Goal: Navigation & Orientation: Find specific page/section

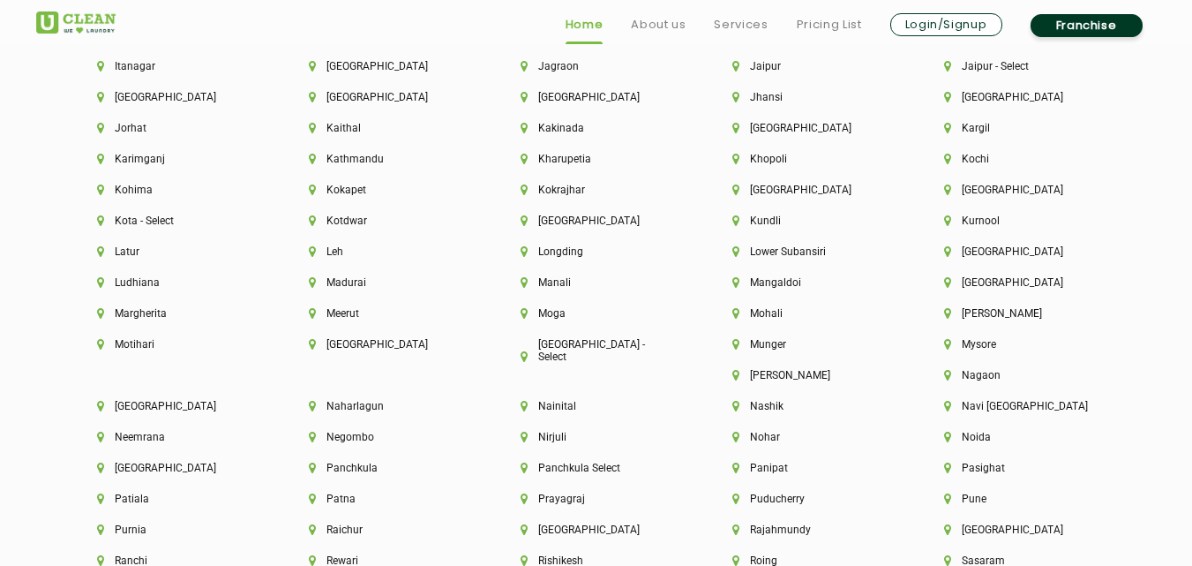
scroll to position [4340, 0]
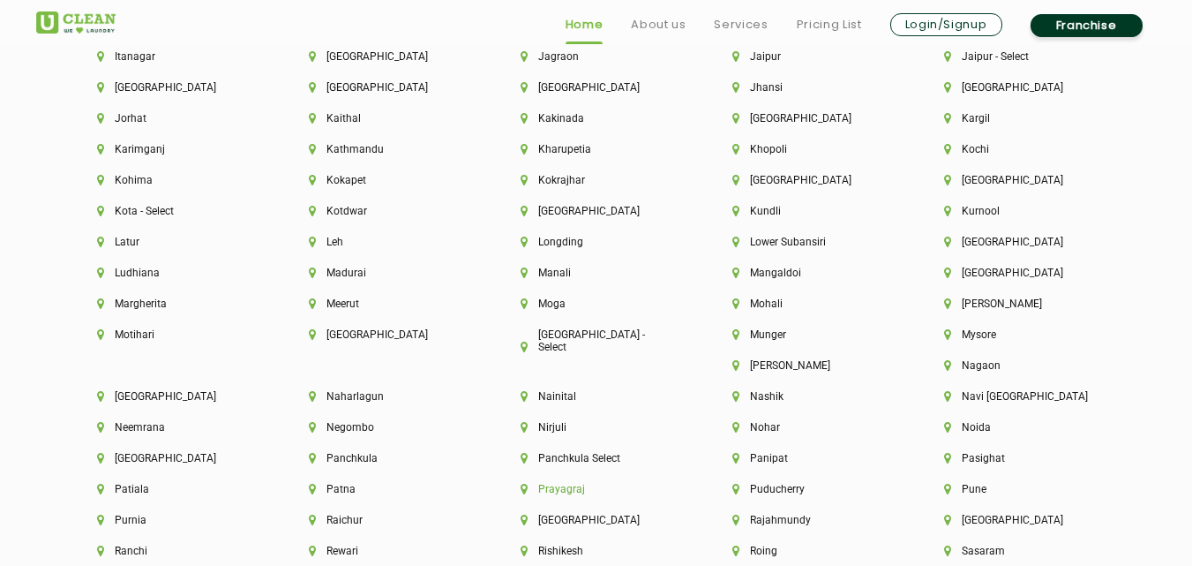
click at [672, 483] on li "Prayagraj" at bounding box center [597, 489] width 152 height 12
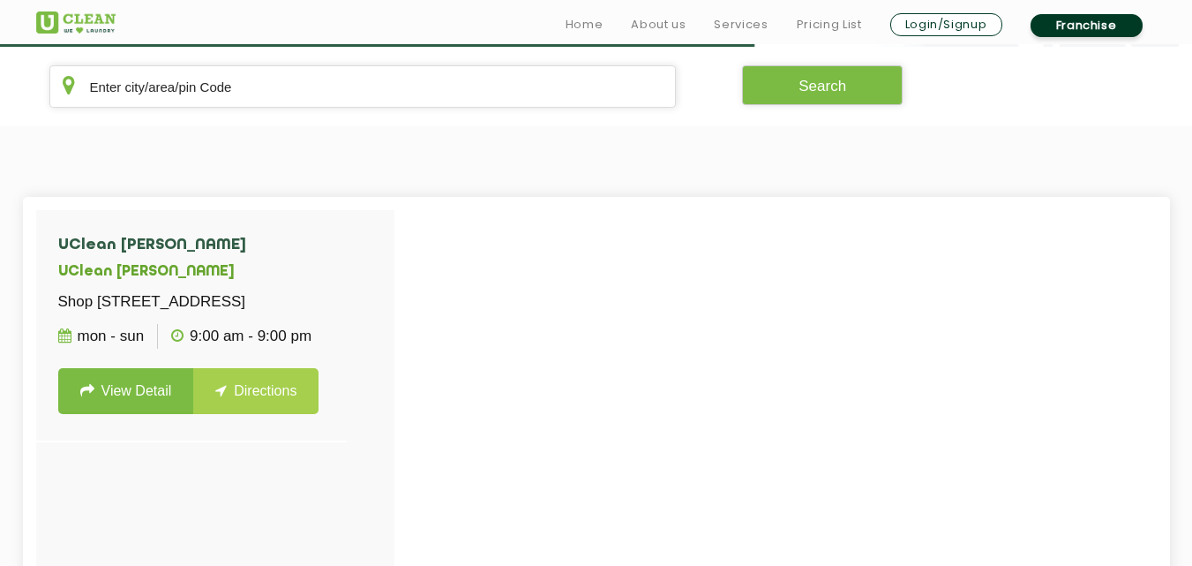
scroll to position [399, 0]
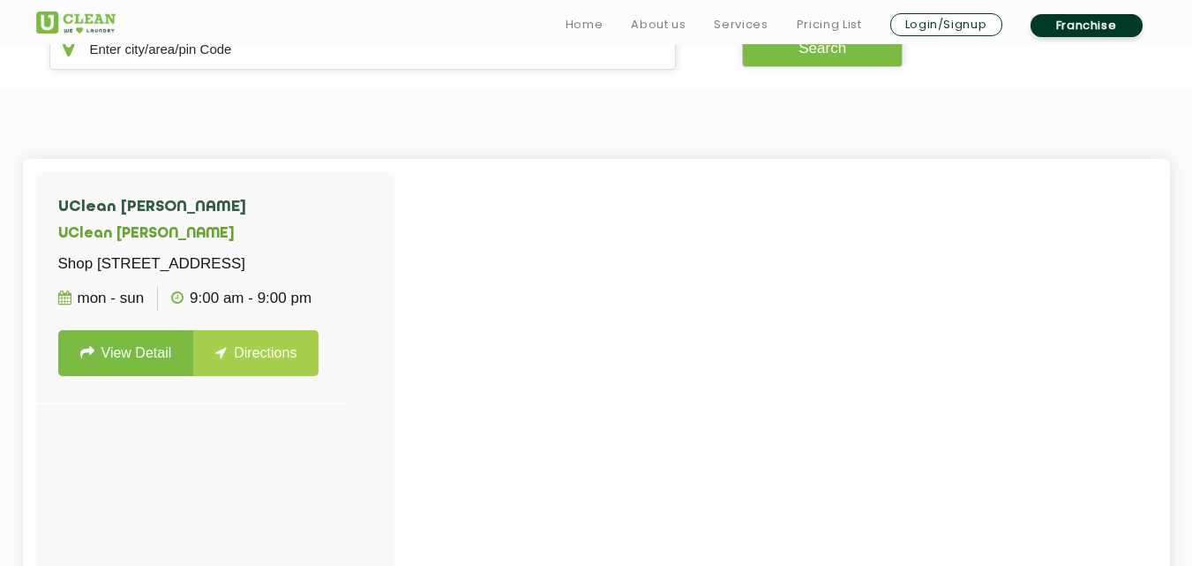
scroll to position [3039, 0]
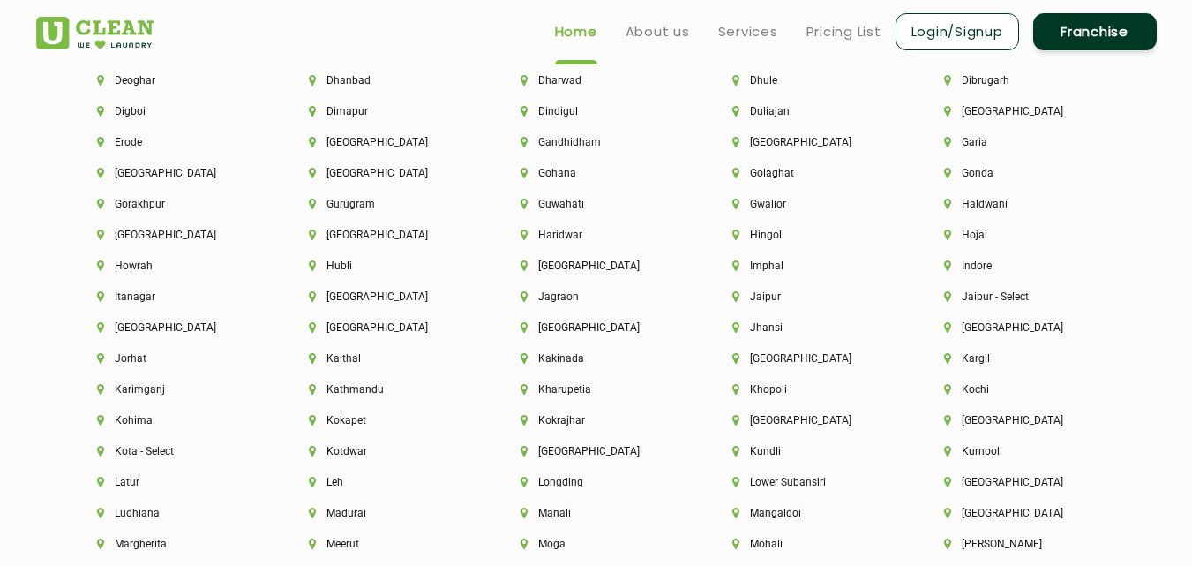
scroll to position [4036, 0]
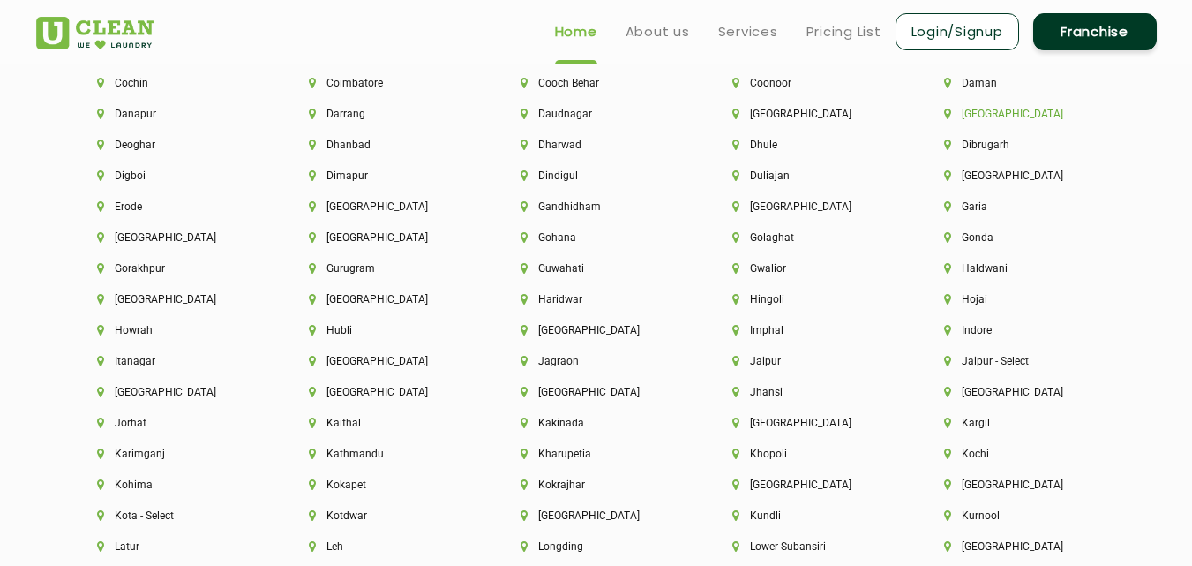
click at [967, 115] on li "[GEOGRAPHIC_DATA]" at bounding box center [1020, 114] width 152 height 12
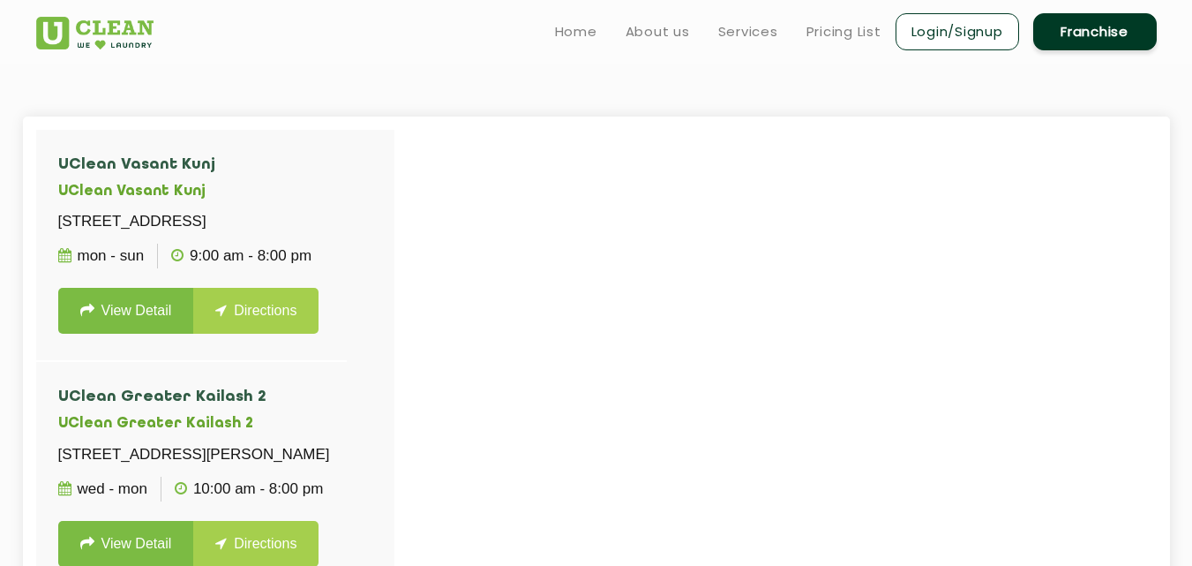
click at [403, 206] on div at bounding box center [632, 413] width 1192 height 566
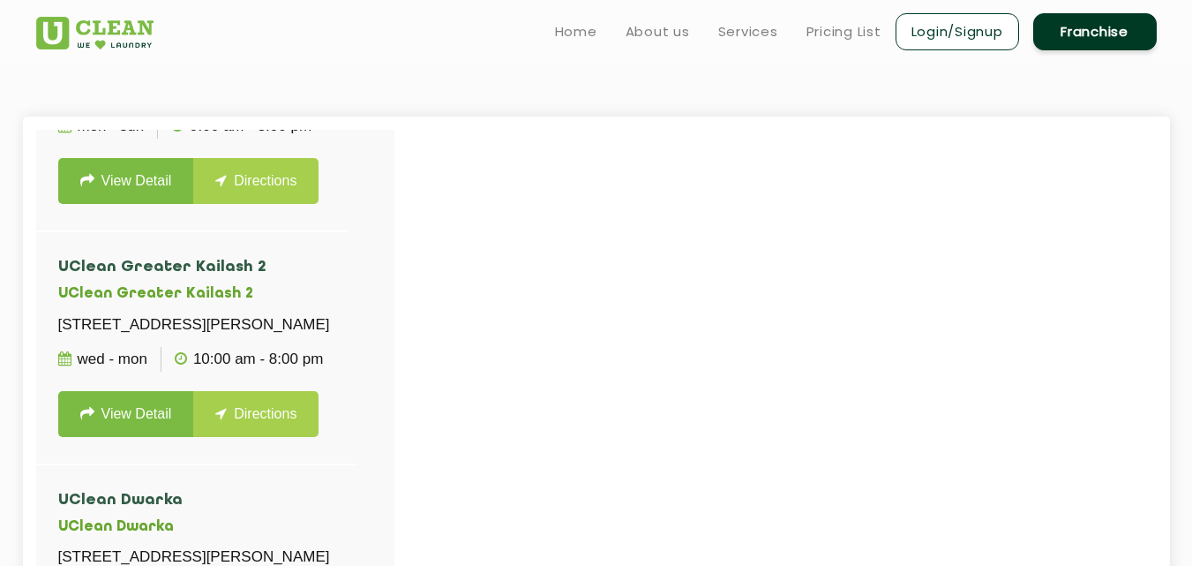
scroll to position [113, 0]
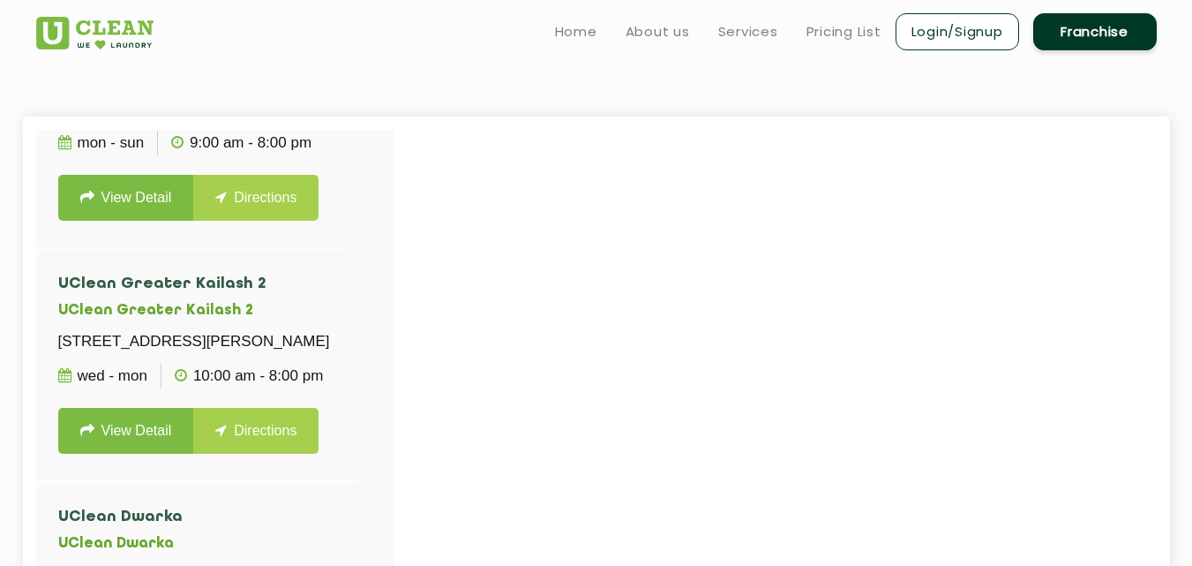
scroll to position [2906, 0]
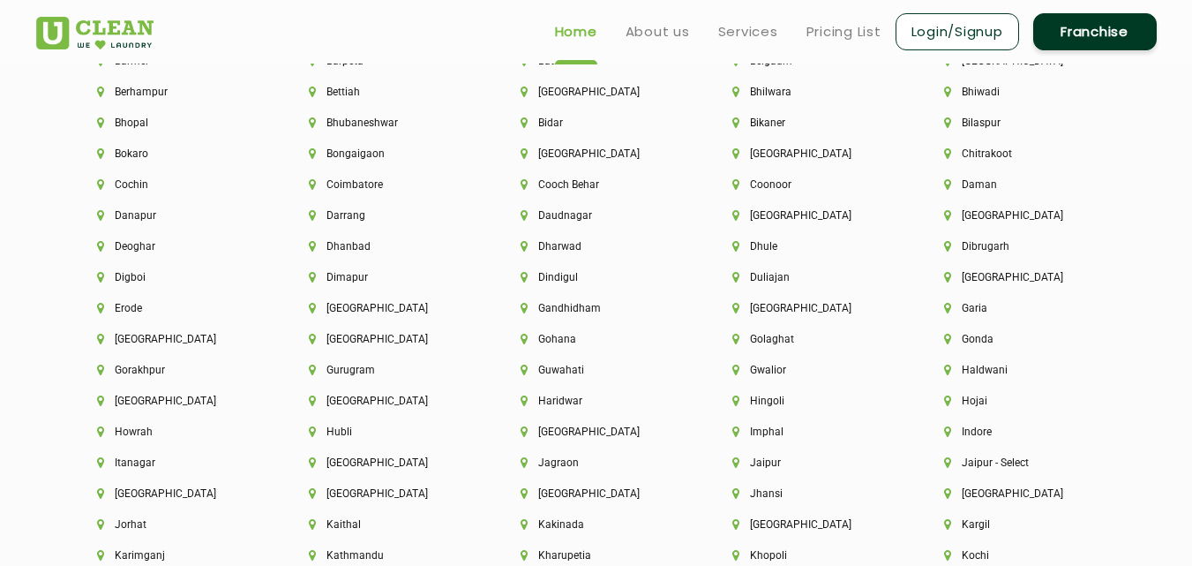
scroll to position [3704, 0]
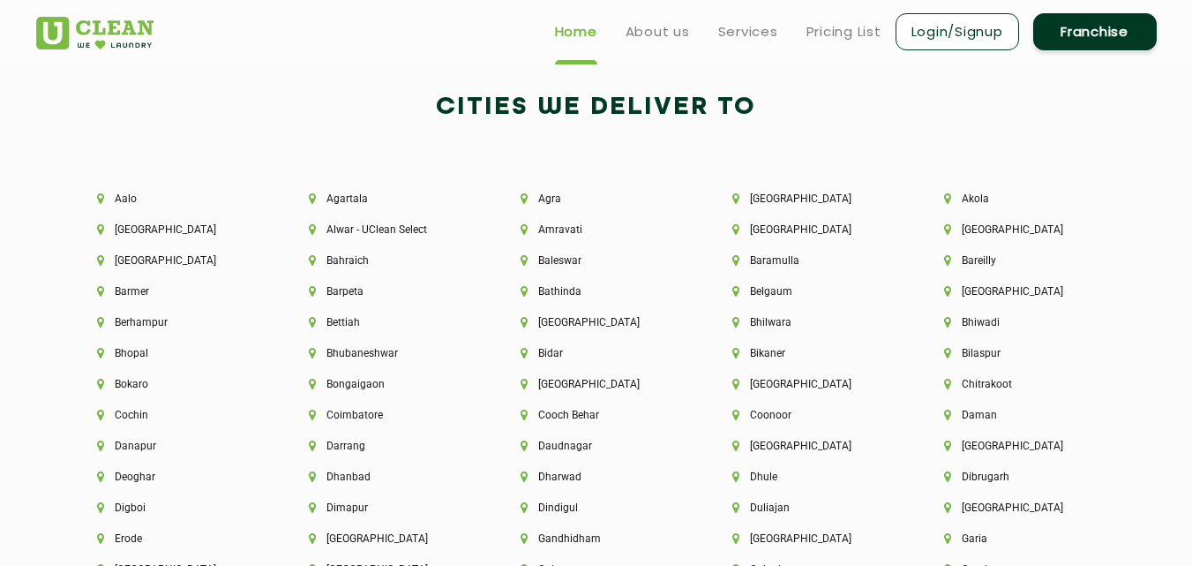
click at [931, 365] on div "Bilaspur" at bounding box center [1020, 362] width 212 height 31
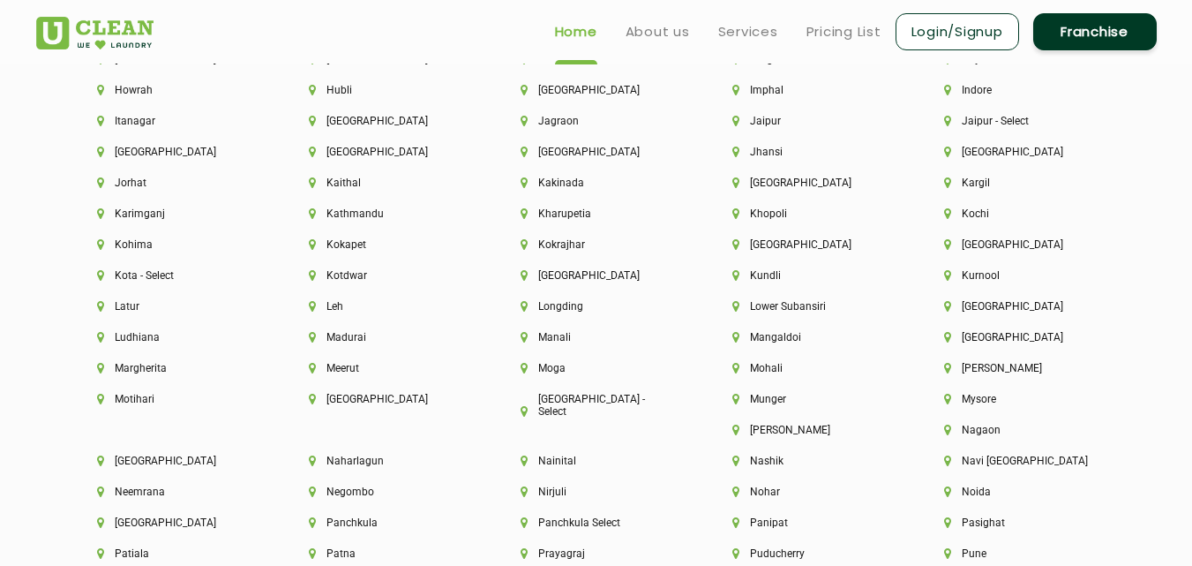
scroll to position [4266, 0]
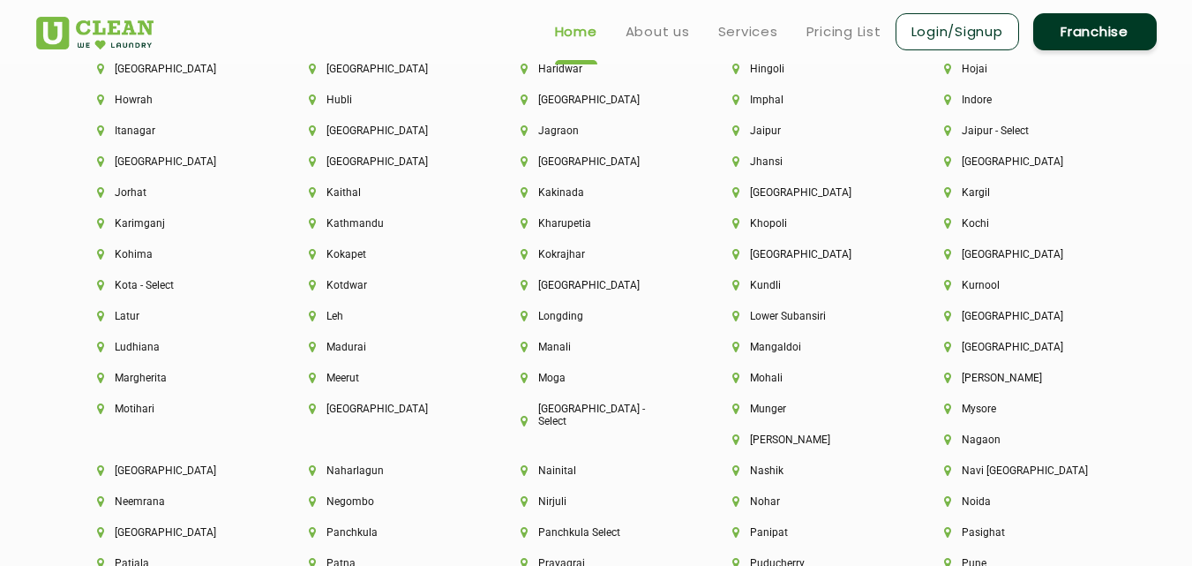
click at [1189, 469] on section "Cities We Deliver to Aalo Agartala Agra Ahmedabad Akola Aligarh Alwar - UClean …" at bounding box center [596, 192] width 1192 height 1456
click at [1189, 462] on section "Cities We Deliver to Aalo Agartala Agra Ahmedabad Akola Aligarh Alwar - UClean …" at bounding box center [596, 192] width 1192 height 1456
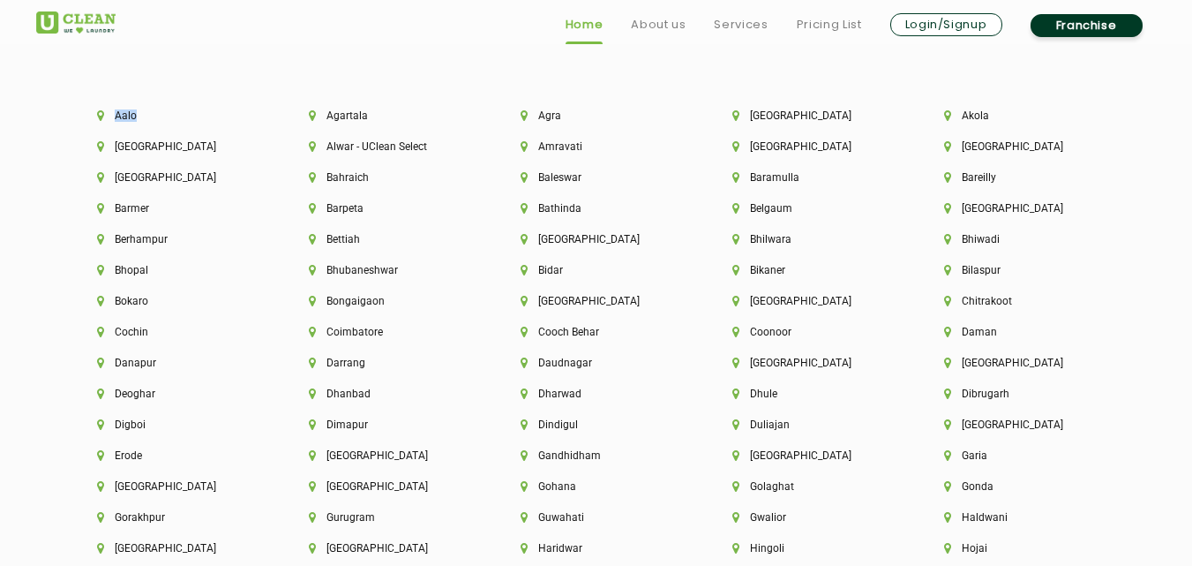
scroll to position [3806, 0]
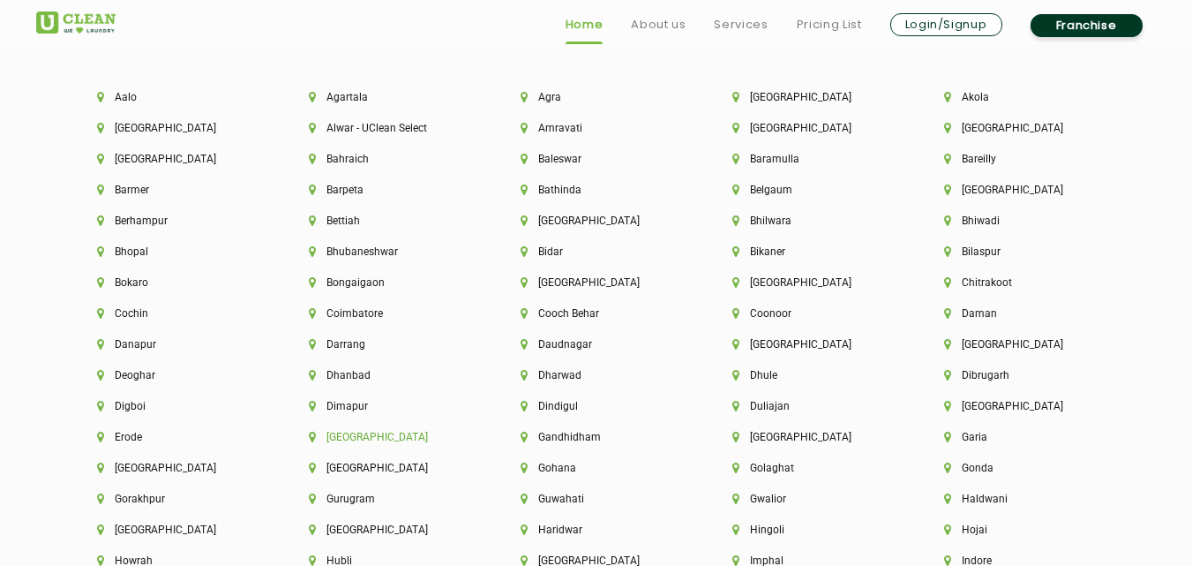
click at [312, 438] on li "[GEOGRAPHIC_DATA]" at bounding box center [385, 437] width 152 height 12
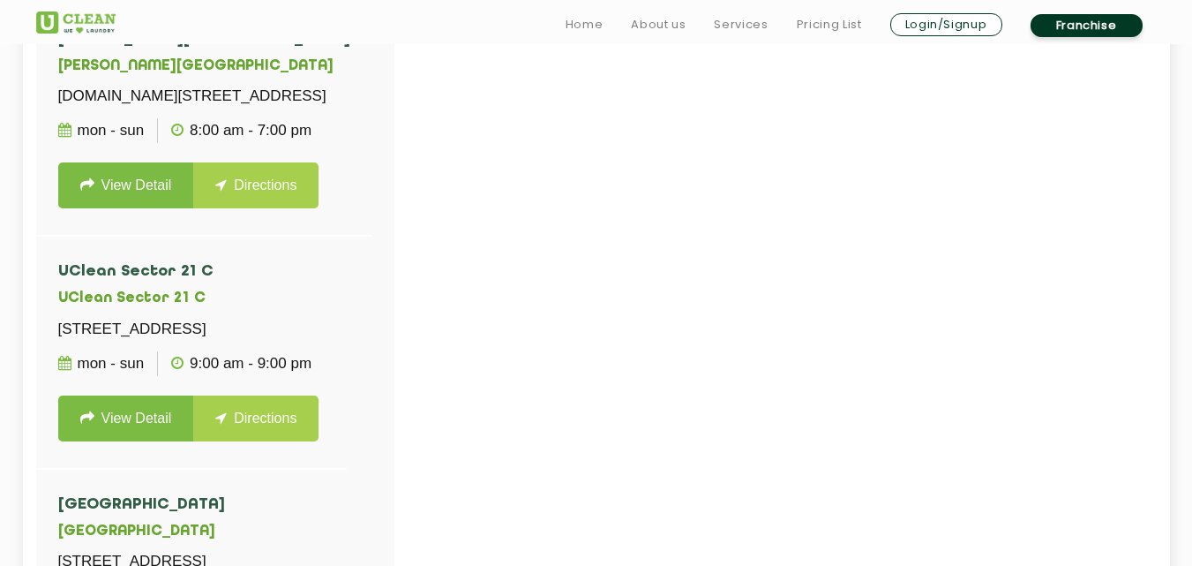
scroll to position [561, 0]
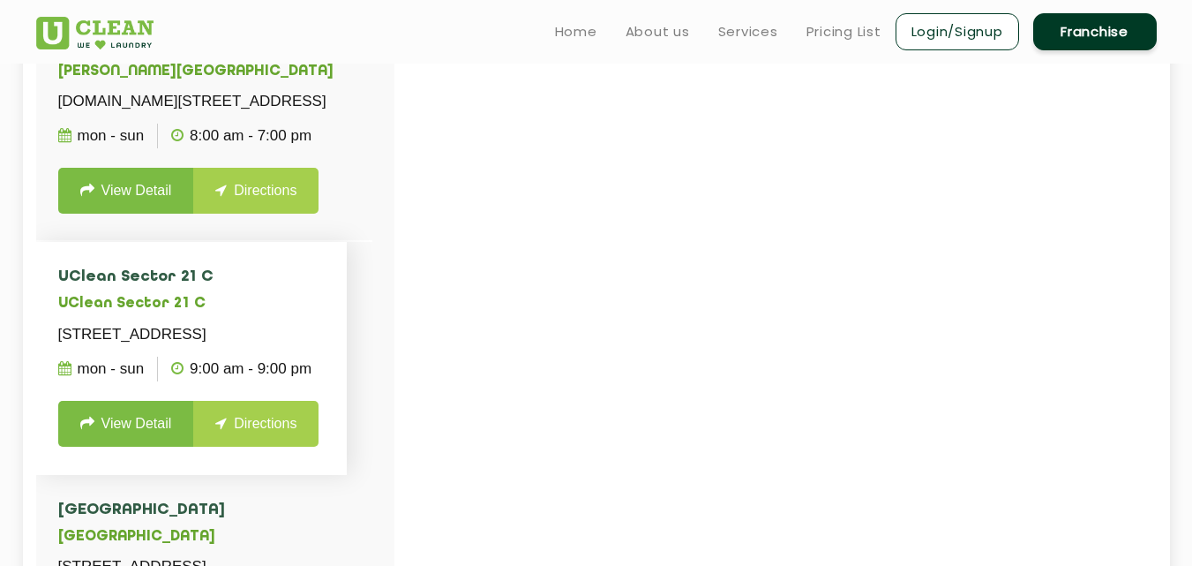
click at [348, 303] on li "UClean Sector 21 C UClean Sector 21 C Shop No - 18, Sector 21C, Main Market , F…" at bounding box center [191, 358] width 311 height 232
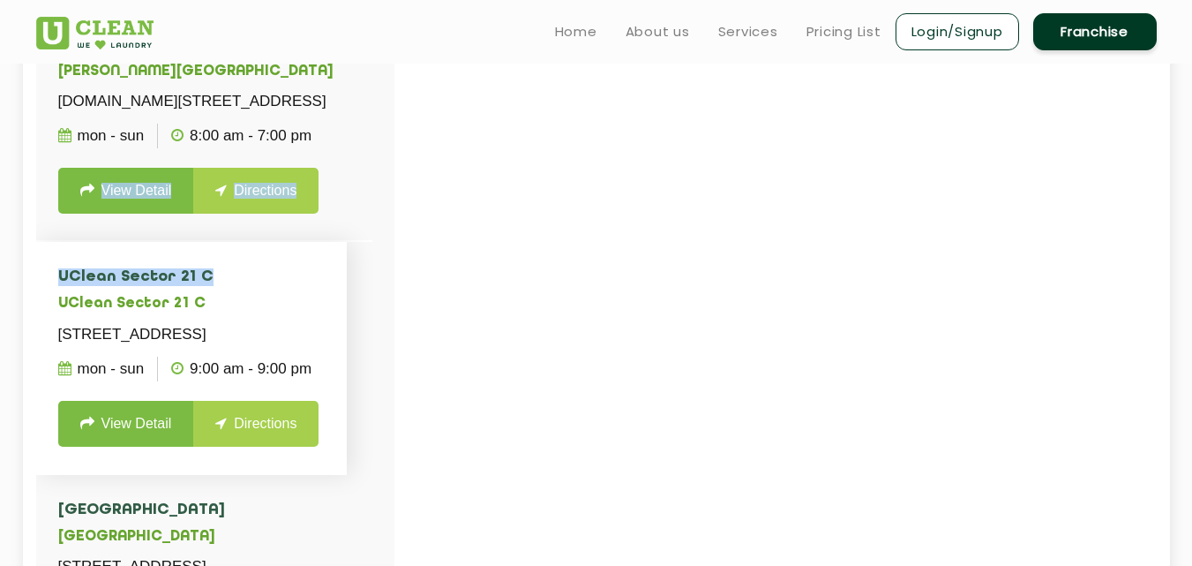
drag, startPoint x: 391, startPoint y: 162, endPoint x: 361, endPoint y: 304, distance: 145.2
click at [361, 304] on div "UClean Green Field UClean Green Field H.No - 2285, Ground Floor, Backside, Gate…" at bounding box center [215, 292] width 358 height 565
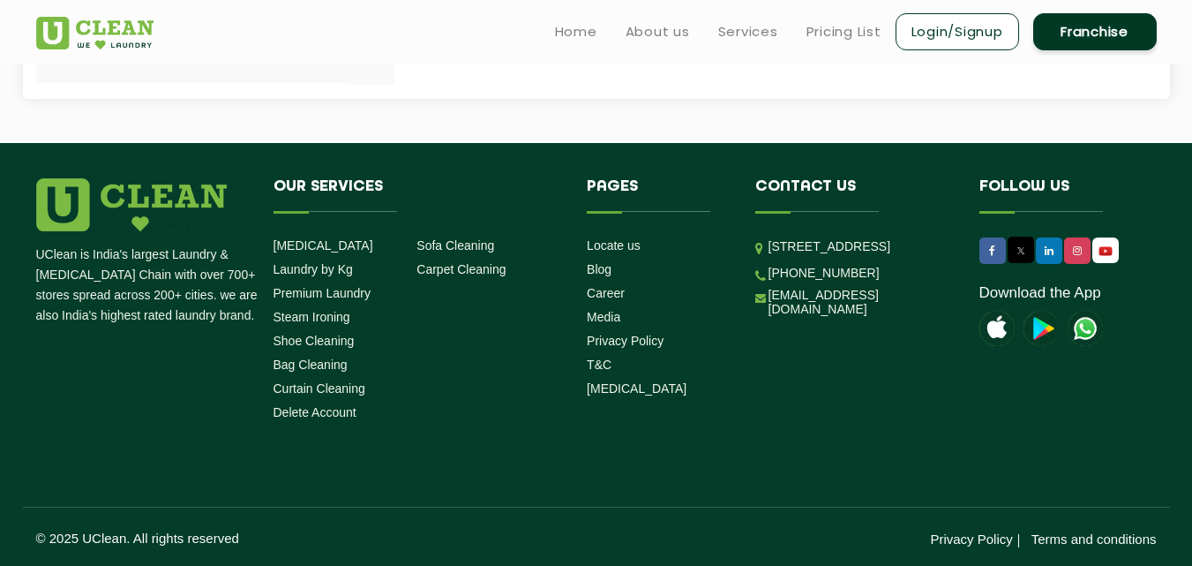
scroll to position [489, 0]
